Goal: Task Accomplishment & Management: Manage account settings

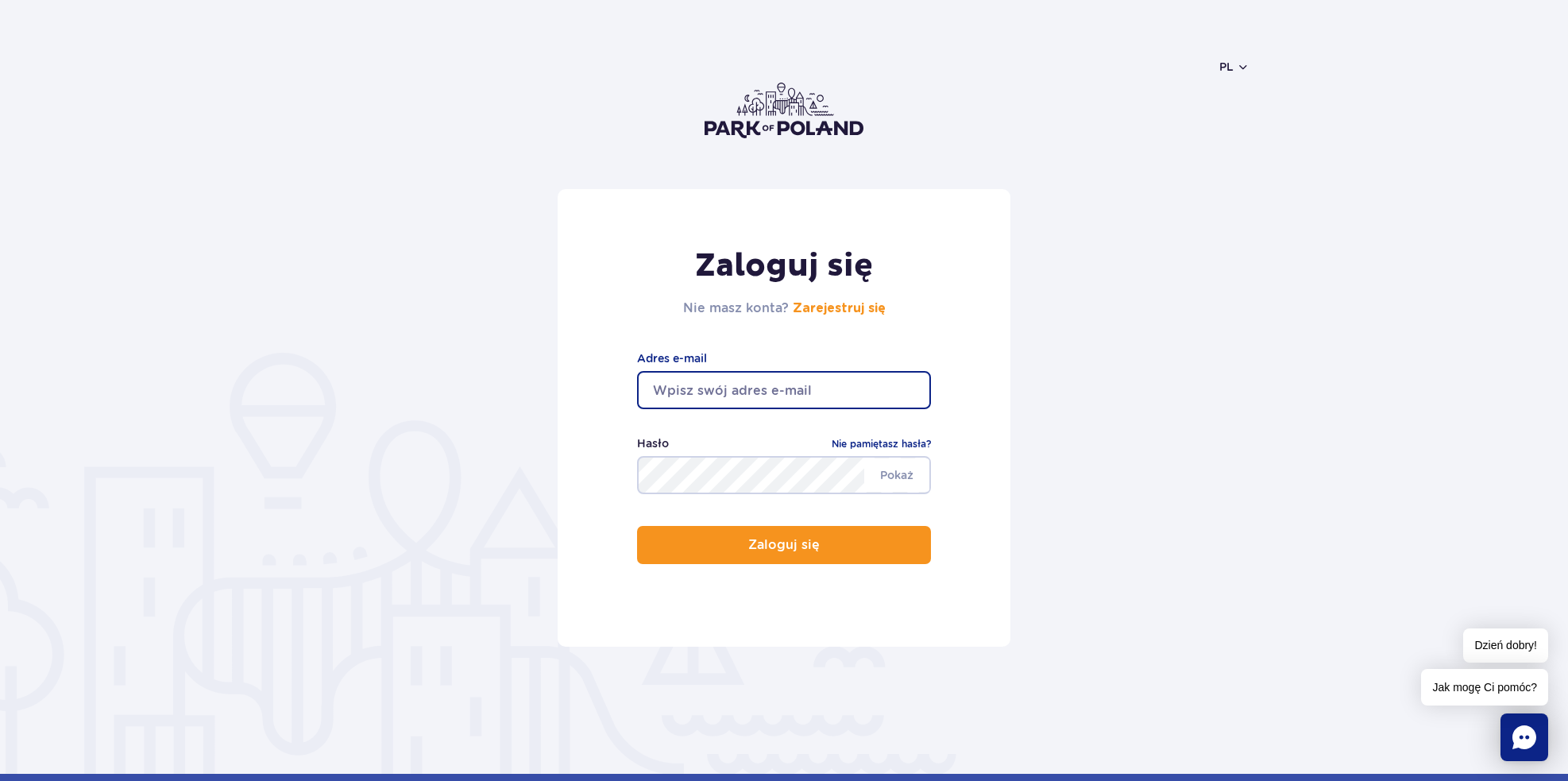
type input "[PERSON_NAME][EMAIL_ADDRESS][PERSON_NAME][DOMAIN_NAME]"
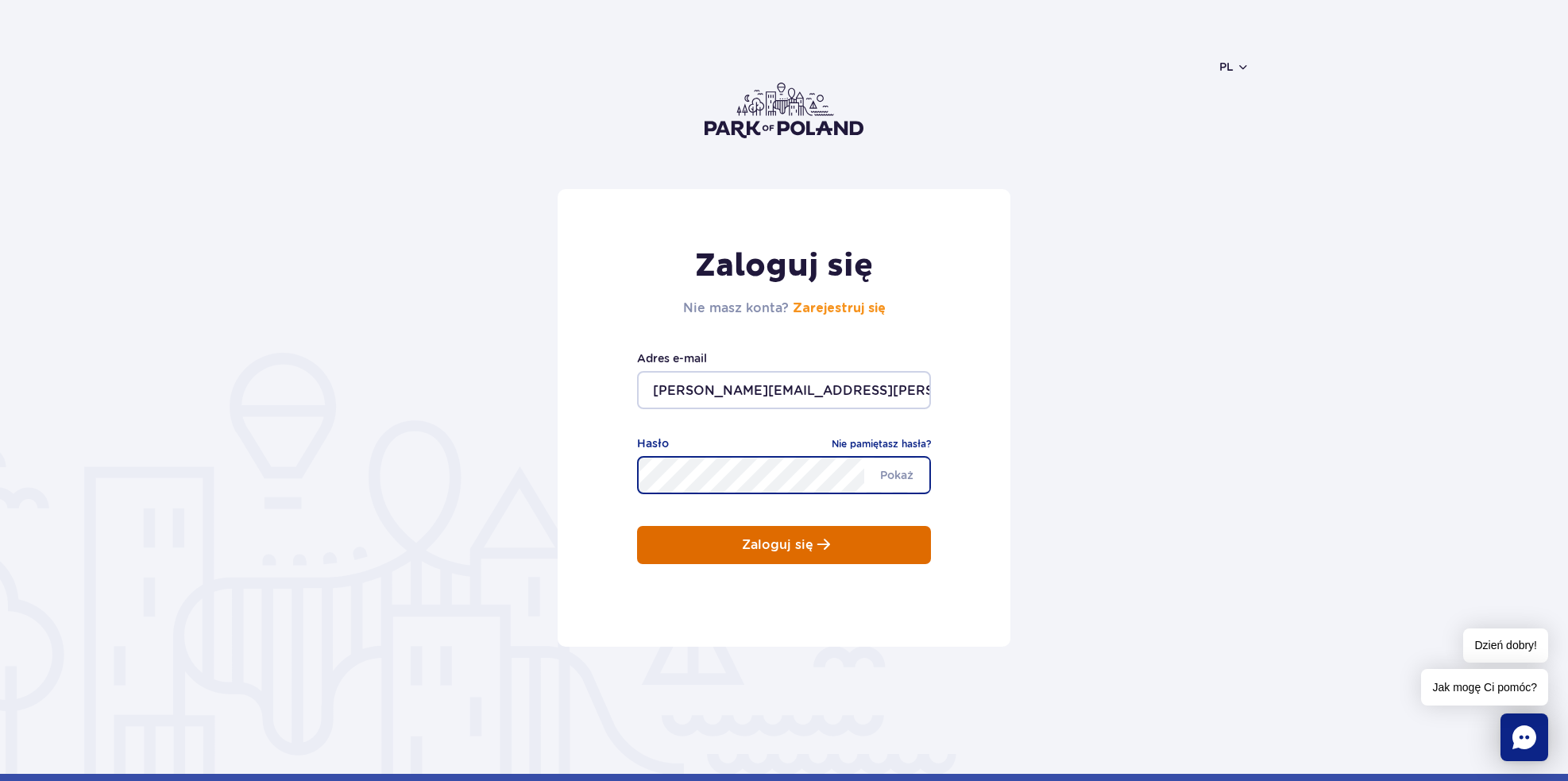
click at [787, 542] on p "Zaloguj się" at bounding box center [777, 545] width 71 height 14
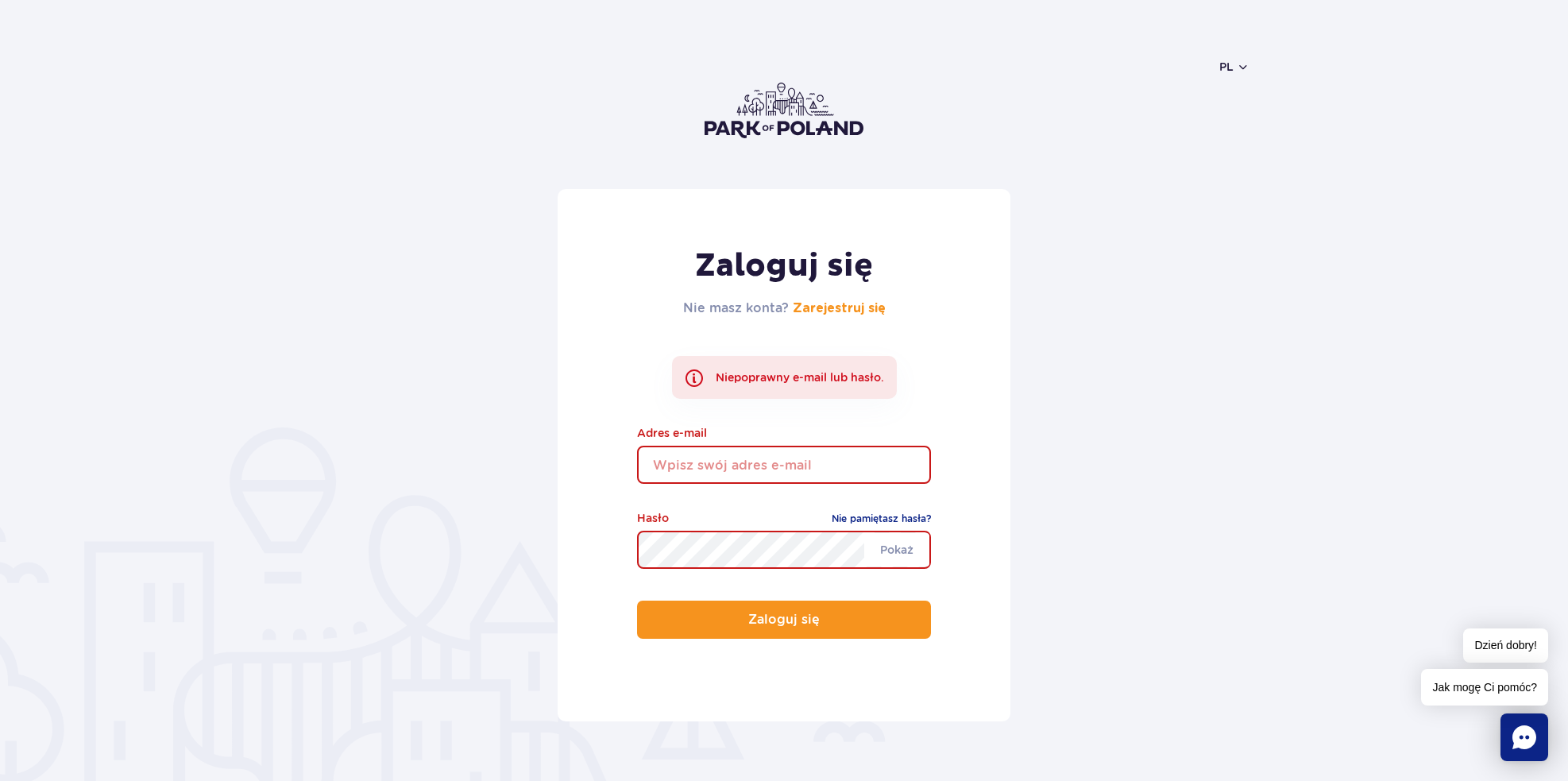
type input "[PERSON_NAME][EMAIL_ADDRESS][PERSON_NAME][DOMAIN_NAME]"
click at [864, 515] on link "Nie pamiętasz hasła?" at bounding box center [881, 519] width 99 height 16
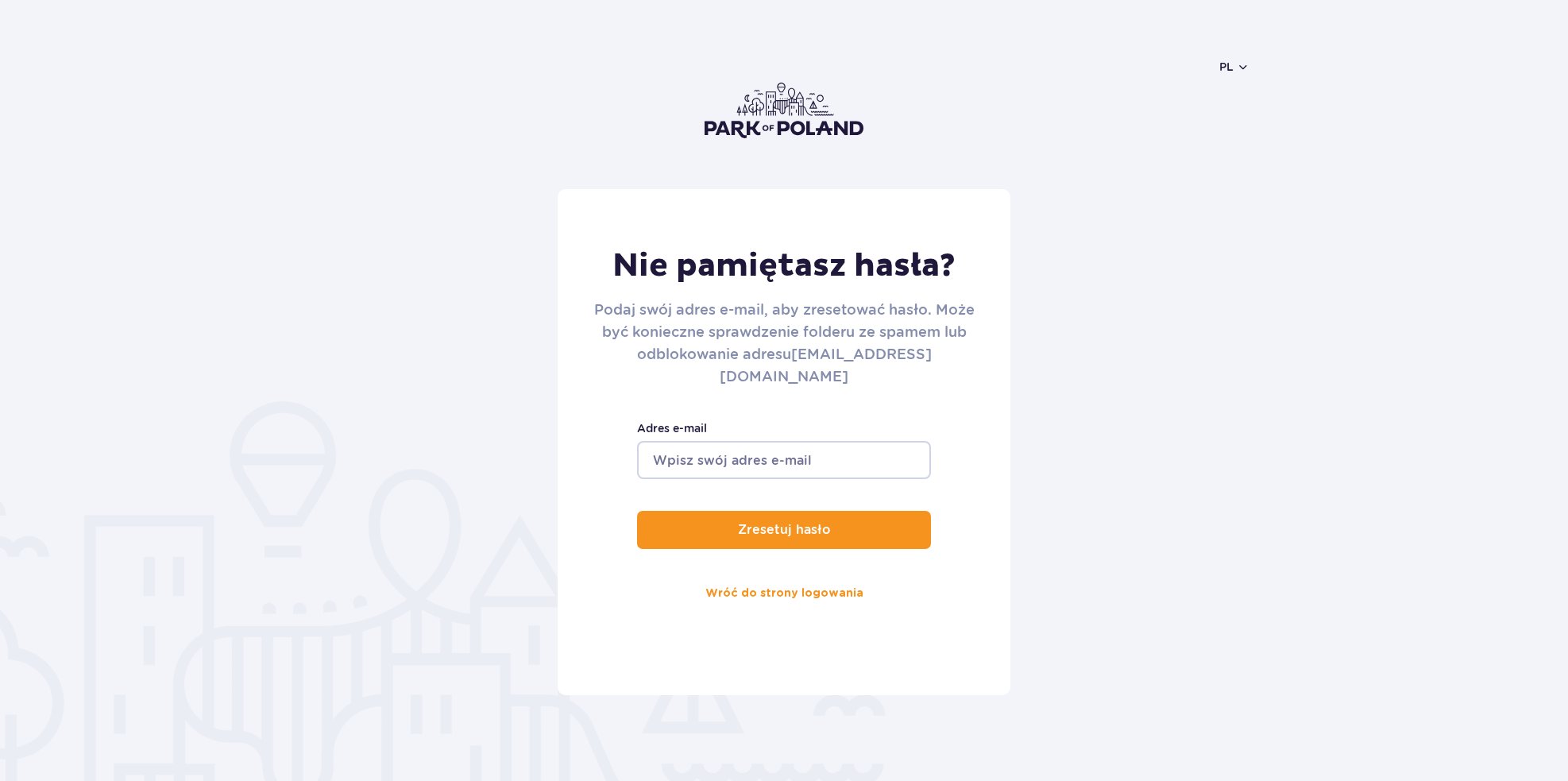
drag, startPoint x: 0, startPoint y: 0, endPoint x: 694, endPoint y: 433, distance: 818.0
click at [694, 441] on input "Adres e-mail" at bounding box center [784, 460] width 294 height 38
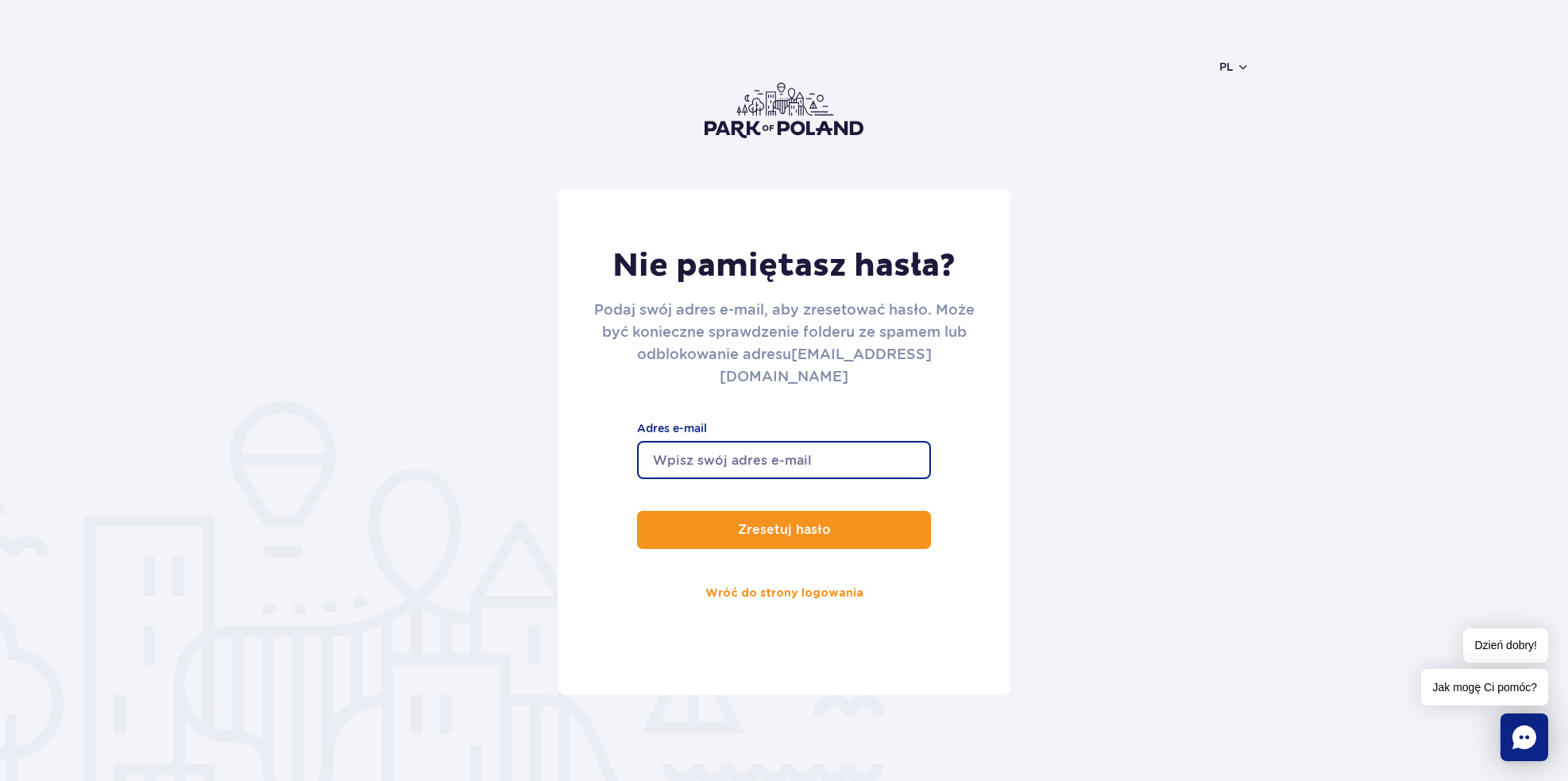
type input "[PERSON_NAME][EMAIL_ADDRESS][PERSON_NAME][DOMAIN_NAME]"
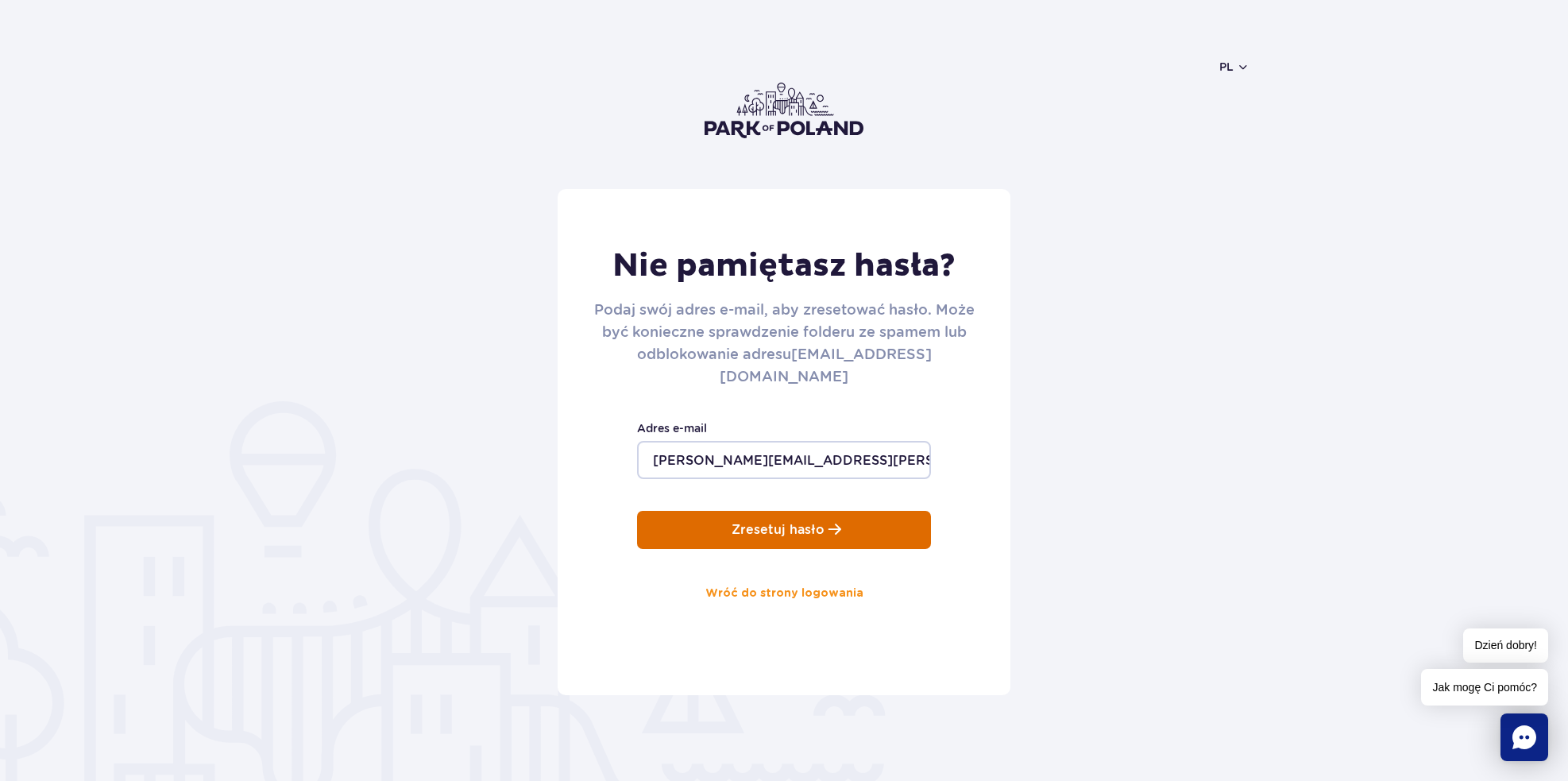
click at [785, 523] on p "Zresetuj hasło" at bounding box center [777, 530] width 93 height 14
